Goal: Share content: Share content

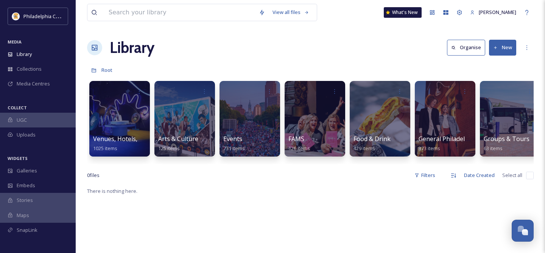
scroll to position [886, 0]
click at [36, 66] on span "Collections" at bounding box center [29, 69] width 25 height 7
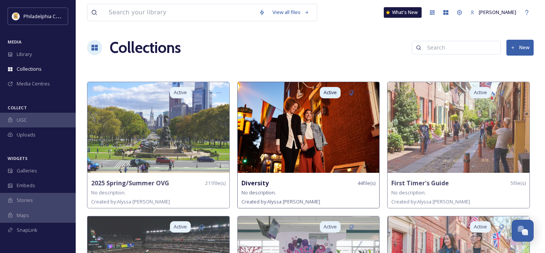
click at [287, 163] on img at bounding box center [309, 127] width 142 height 91
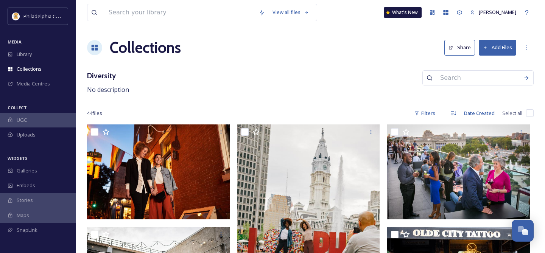
click at [467, 47] on button "Share" at bounding box center [460, 48] width 31 height 16
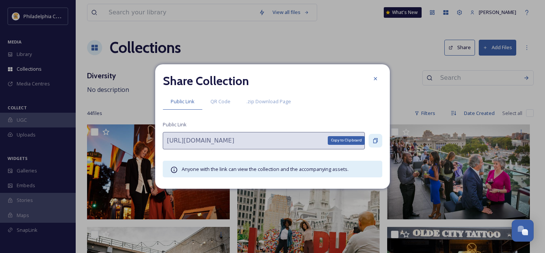
click at [381, 142] on div "Copy to Clipboard" at bounding box center [376, 141] width 14 height 14
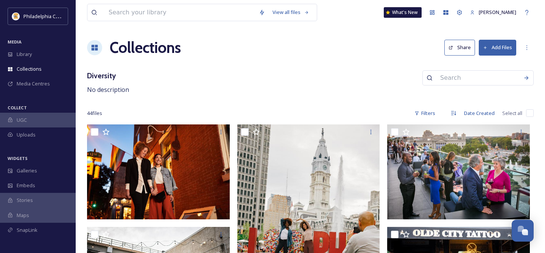
scroll to position [886, 0]
click at [42, 70] on div "Collections" at bounding box center [38, 69] width 76 height 15
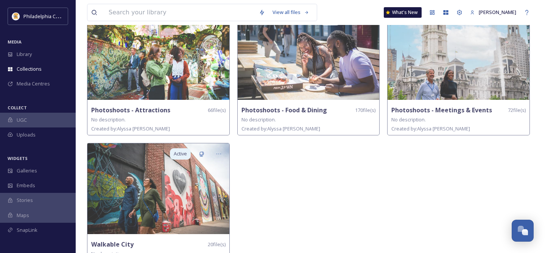
scroll to position [359, 0]
